Goal: Information Seeking & Learning: Learn about a topic

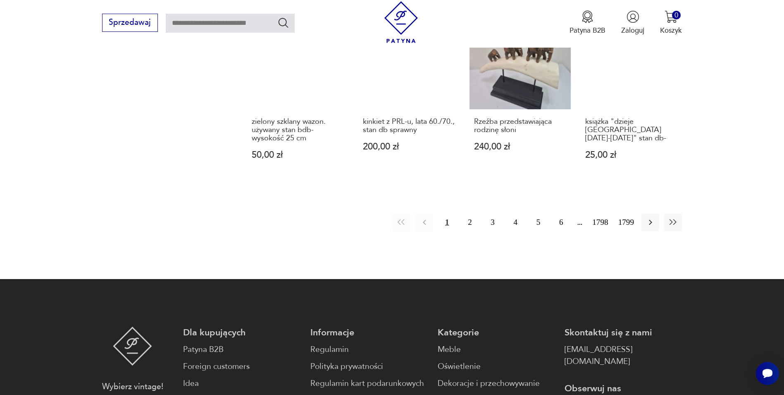
scroll to position [884, 0]
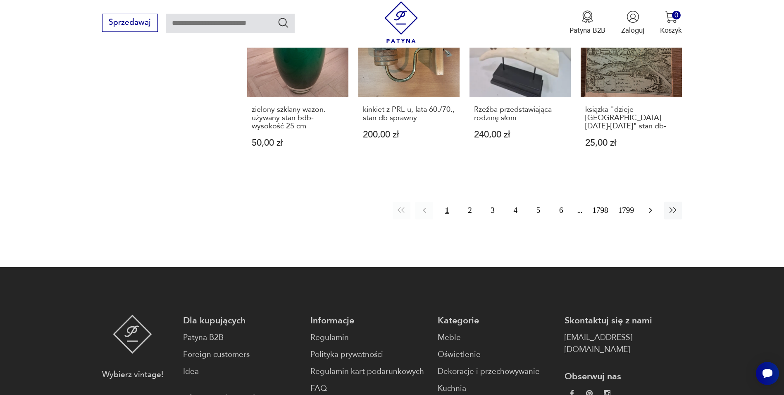
click at [644, 201] on button "button" at bounding box center [651, 210] width 18 height 18
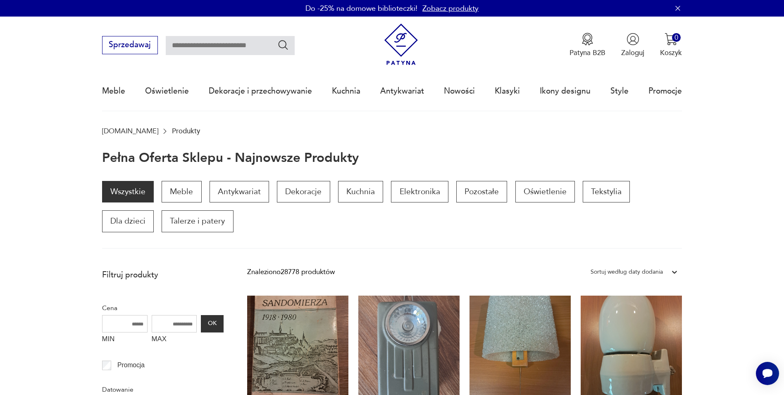
click at [201, 51] on input "text" at bounding box center [230, 45] width 129 height 19
type input "**********"
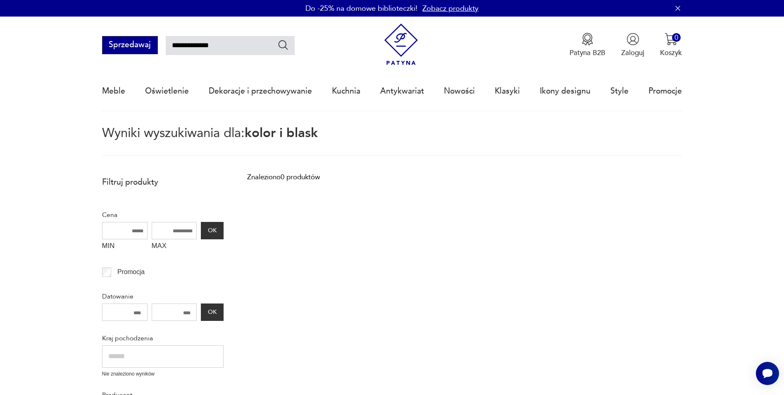
drag, startPoint x: 191, startPoint y: 45, endPoint x: 134, endPoint y: 46, distance: 57.5
click at [134, 46] on div "**********" at bounding box center [198, 45] width 193 height 18
type input "*********"
drag, startPoint x: 219, startPoint y: 40, endPoint x: 157, endPoint y: 48, distance: 62.6
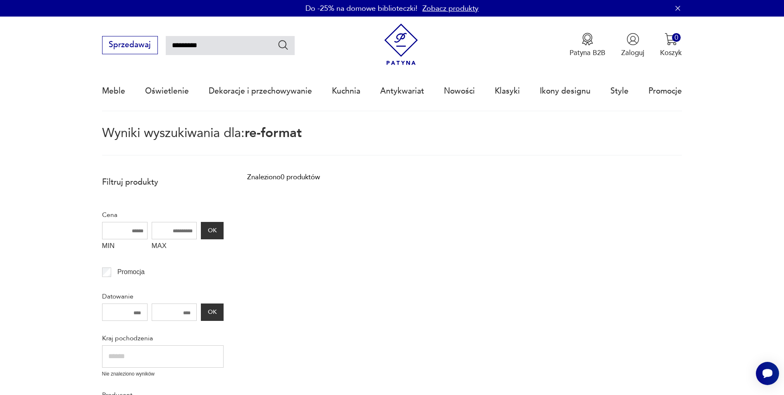
click at [157, 48] on div "Sprzedawaj *********" at bounding box center [198, 45] width 193 height 18
type input "**********"
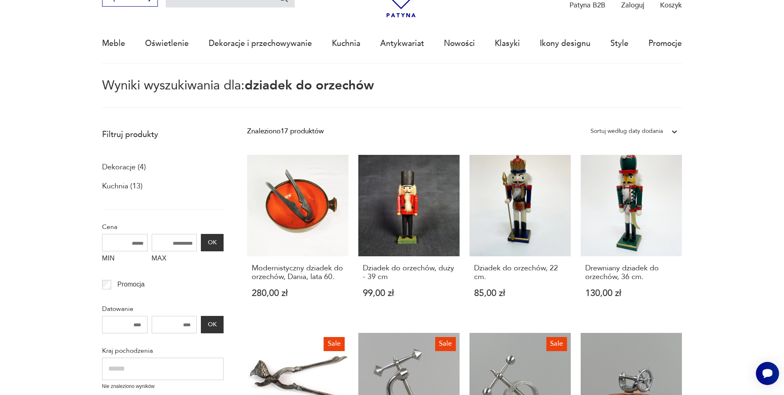
click at [279, 268] on h3 "Modernistyczny dziadek do orzechów, Dania, lata 60." at bounding box center [298, 272] width 92 height 17
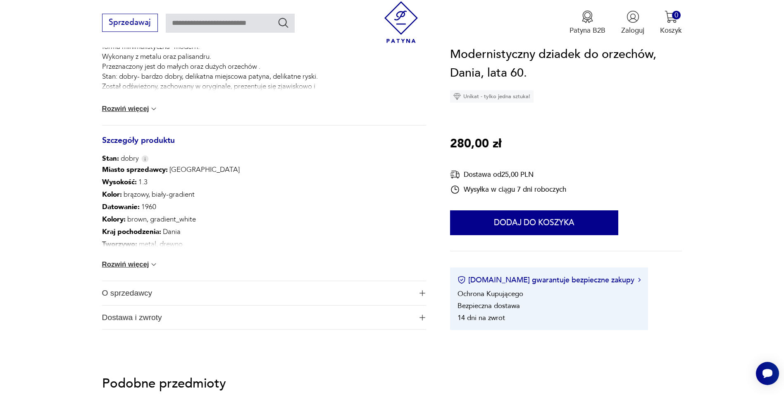
scroll to position [455, 0]
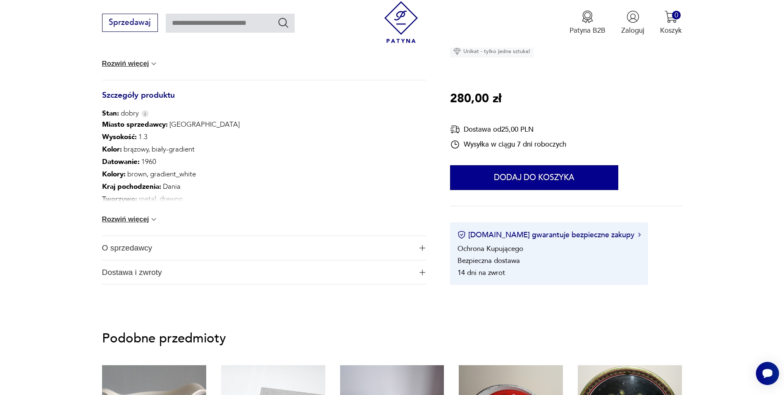
click at [119, 249] on span "O sprzedawcy" at bounding box center [257, 248] width 311 height 24
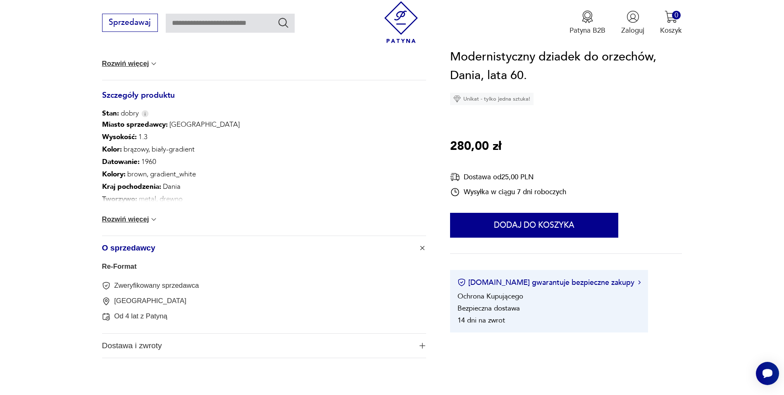
click at [112, 266] on link "Re-Format" at bounding box center [119, 266] width 35 height 8
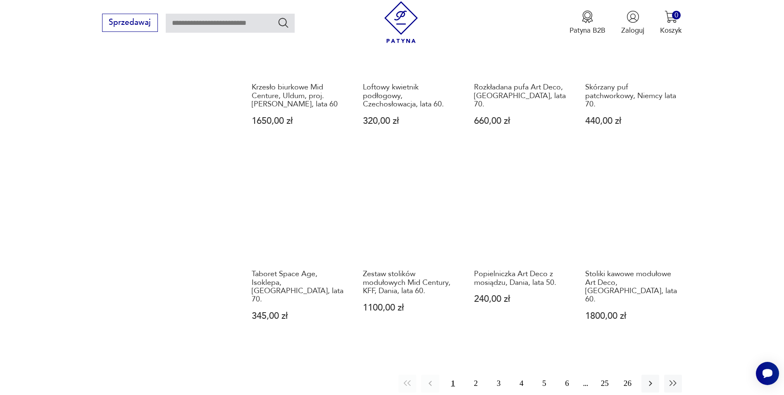
scroll to position [842, 0]
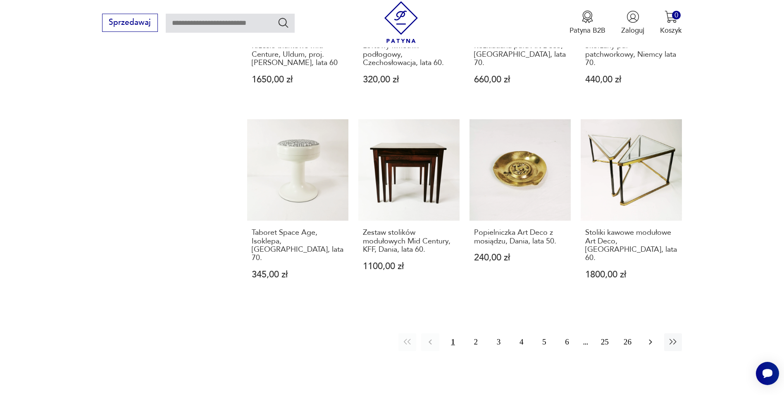
click at [650, 337] on icon "button" at bounding box center [651, 342] width 10 height 10
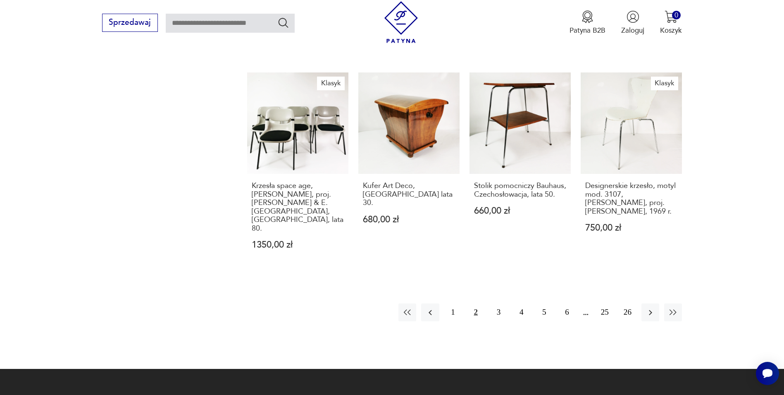
scroll to position [924, 0]
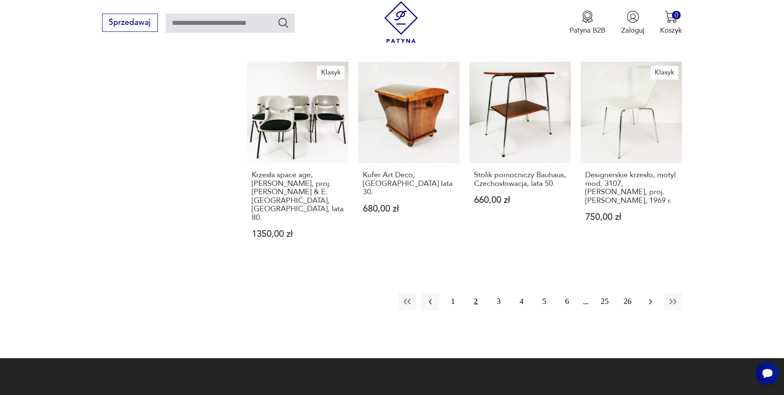
click at [647, 297] on icon "button" at bounding box center [651, 302] width 10 height 10
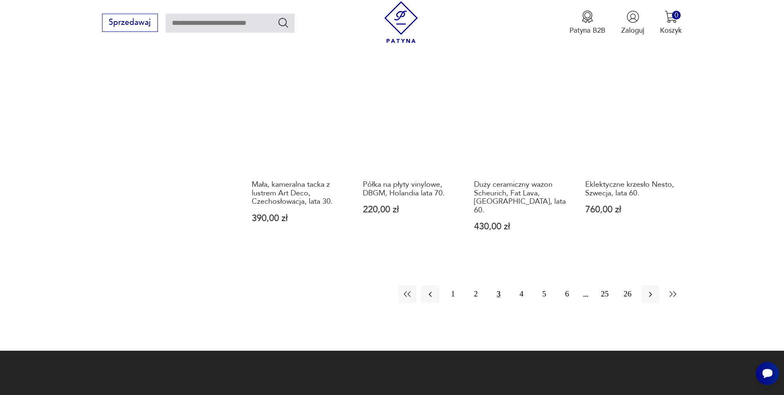
scroll to position [924, 0]
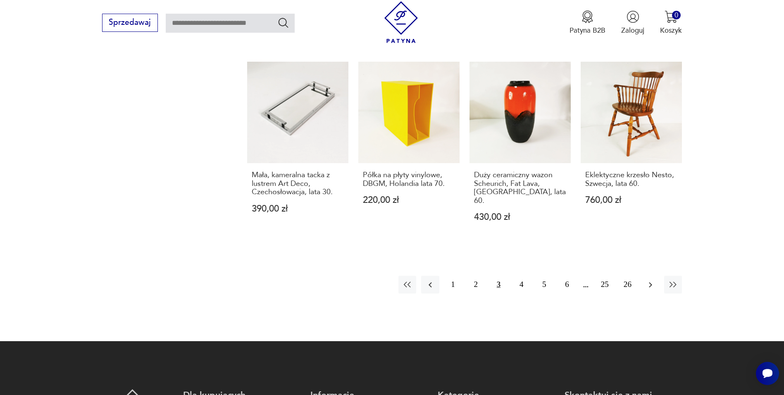
click at [650, 275] on button "button" at bounding box center [651, 284] width 18 height 18
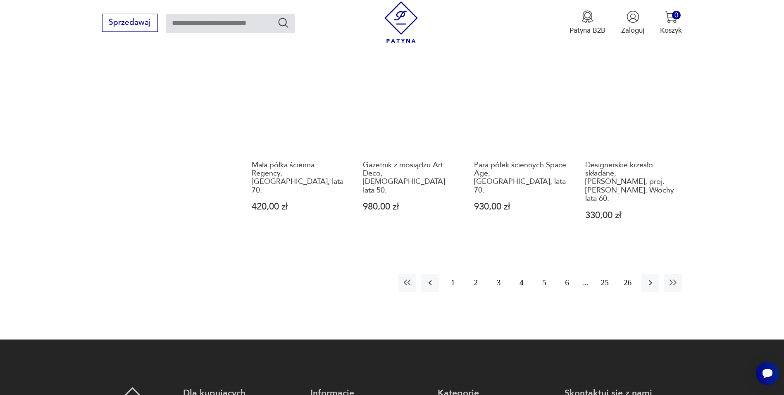
scroll to position [924, 0]
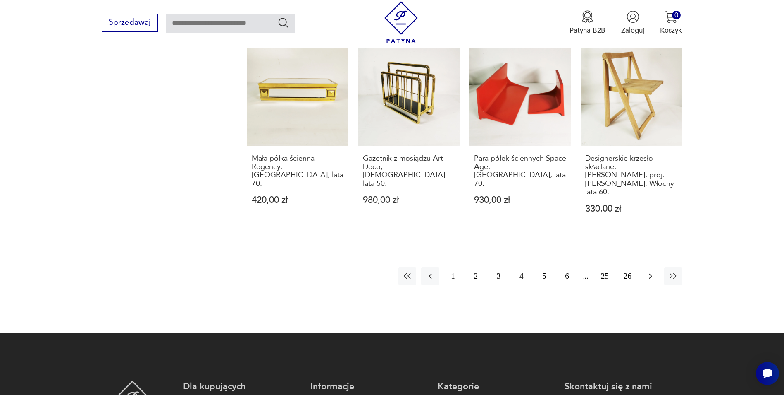
click at [654, 267] on button "button" at bounding box center [651, 276] width 18 height 18
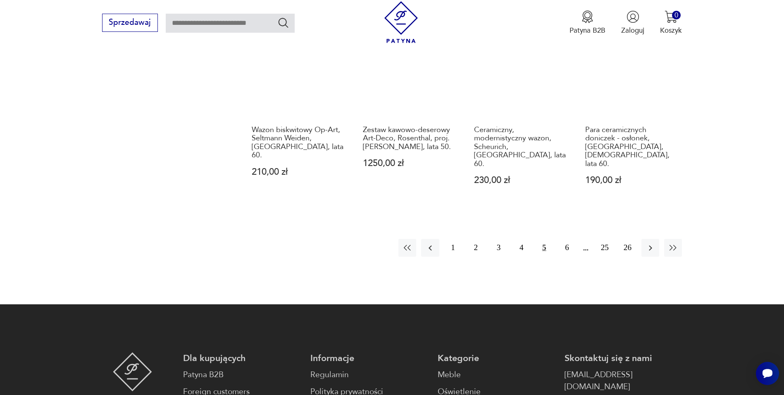
scroll to position [966, 0]
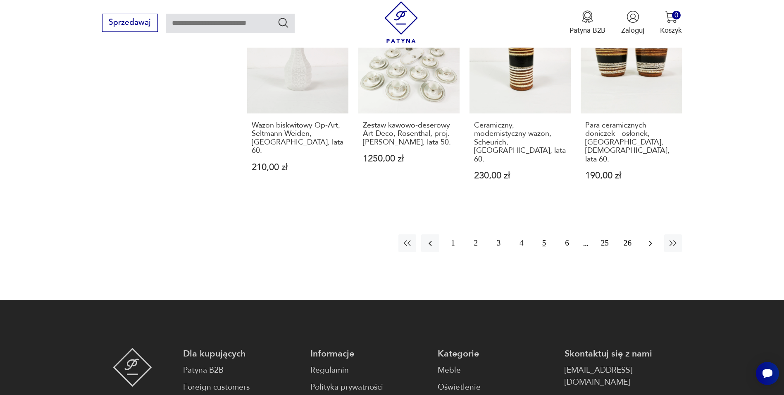
click at [651, 238] on icon "button" at bounding box center [651, 243] width 10 height 10
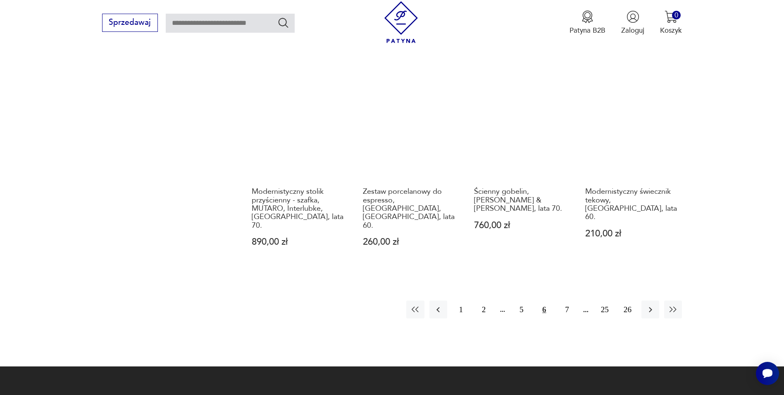
scroll to position [883, 0]
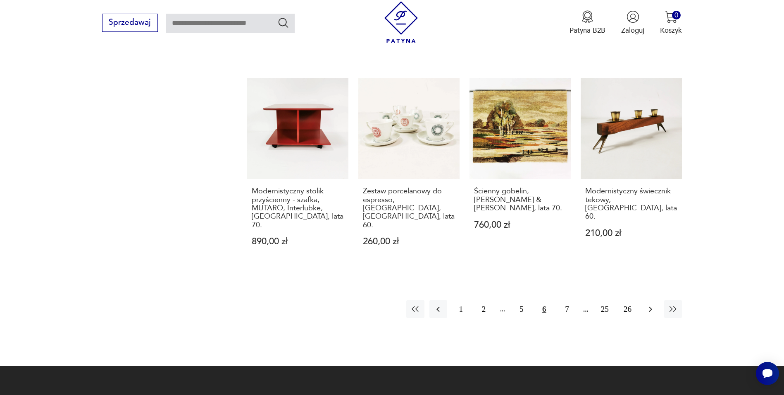
click at [653, 304] on icon "button" at bounding box center [651, 309] width 10 height 10
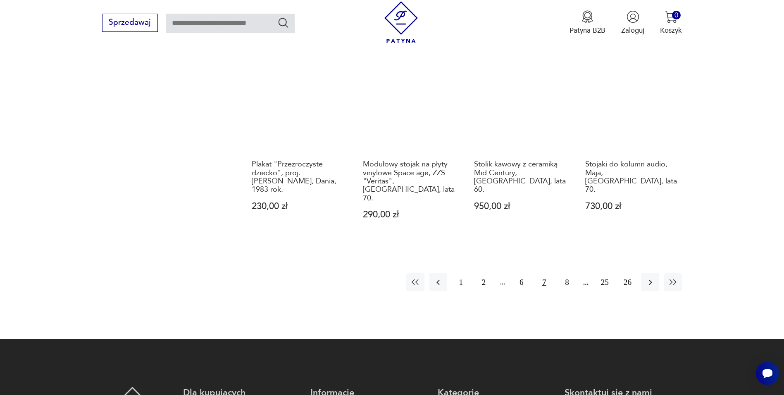
scroll to position [924, 0]
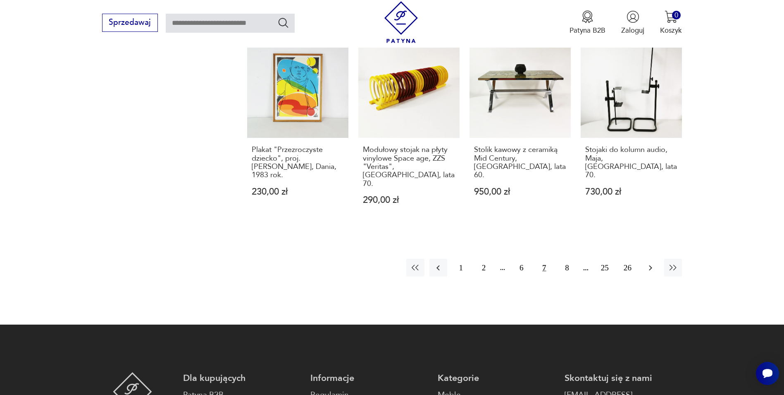
click at [647, 263] on icon "button" at bounding box center [651, 268] width 10 height 10
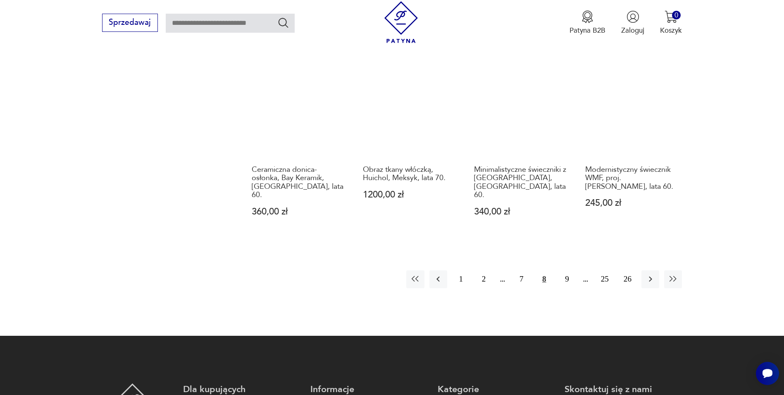
scroll to position [924, 0]
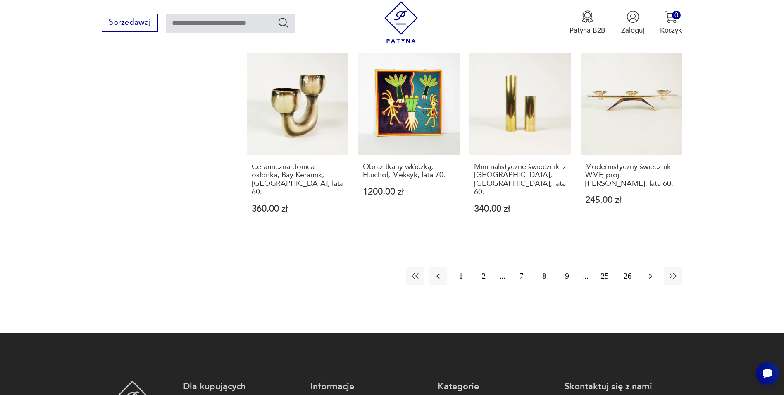
click at [646, 271] on icon "button" at bounding box center [651, 276] width 10 height 10
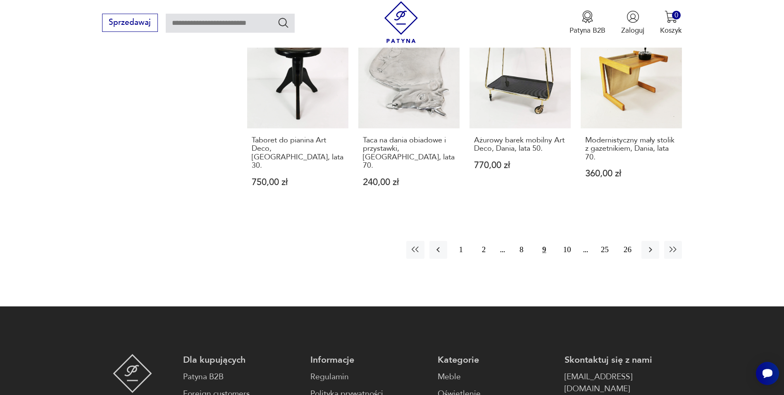
scroll to position [966, 0]
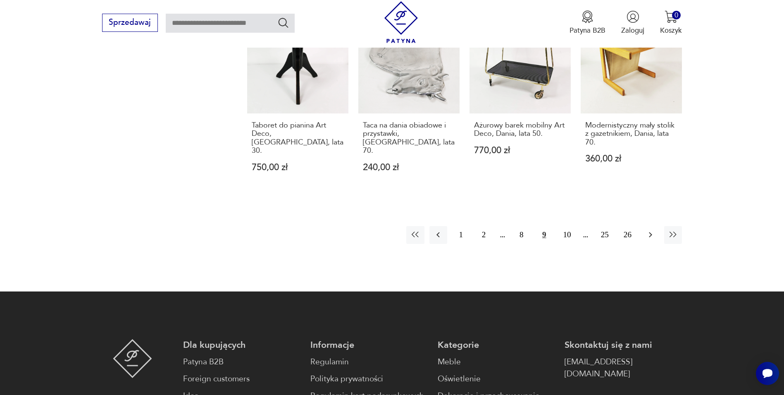
click at [648, 230] on icon "button" at bounding box center [651, 235] width 10 height 10
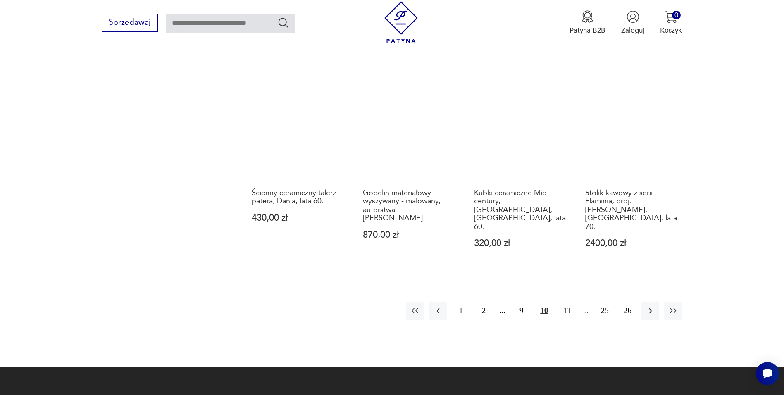
scroll to position [924, 0]
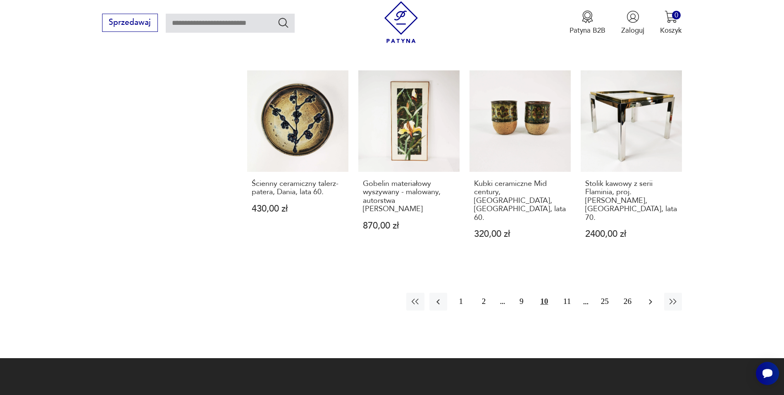
click at [650, 299] on icon "button" at bounding box center [650, 301] width 3 height 5
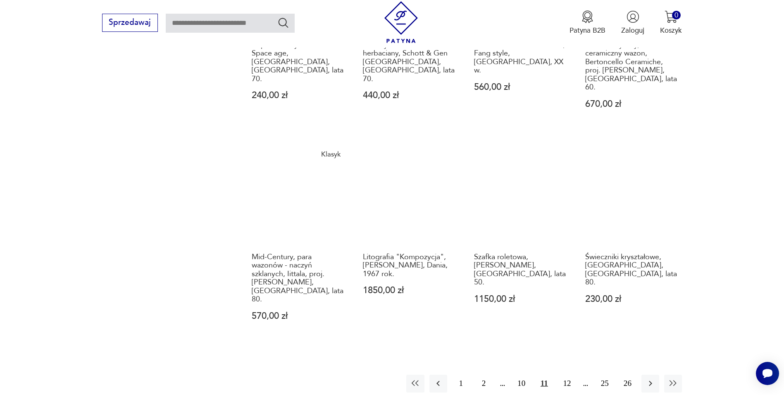
scroll to position [883, 0]
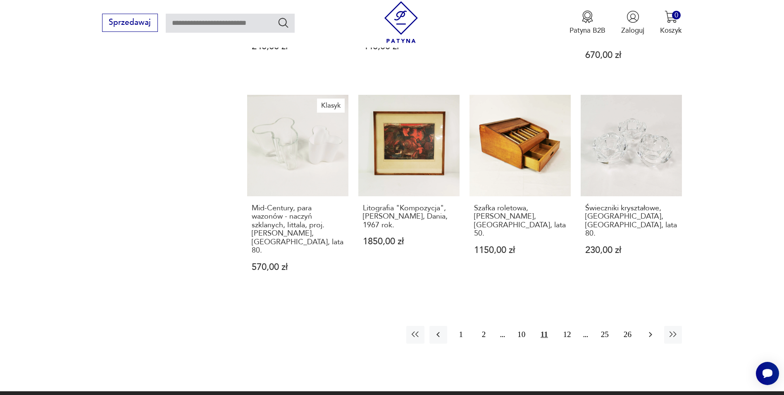
click at [653, 329] on icon "button" at bounding box center [651, 334] width 10 height 10
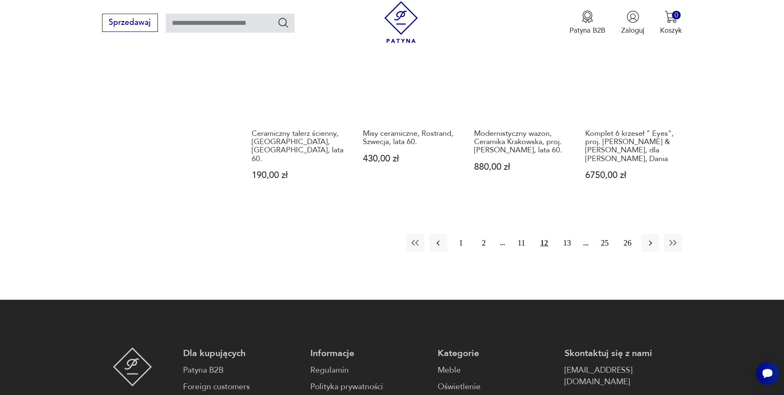
scroll to position [966, 0]
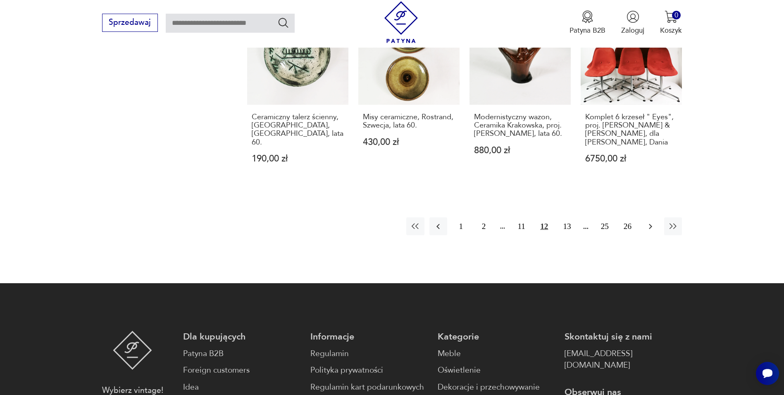
click at [653, 217] on button "button" at bounding box center [651, 226] width 18 height 18
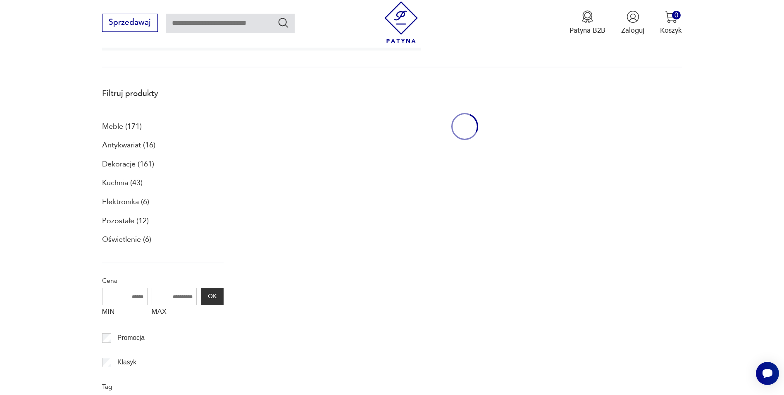
scroll to position [221, 0]
